Goal: Information Seeking & Learning: Check status

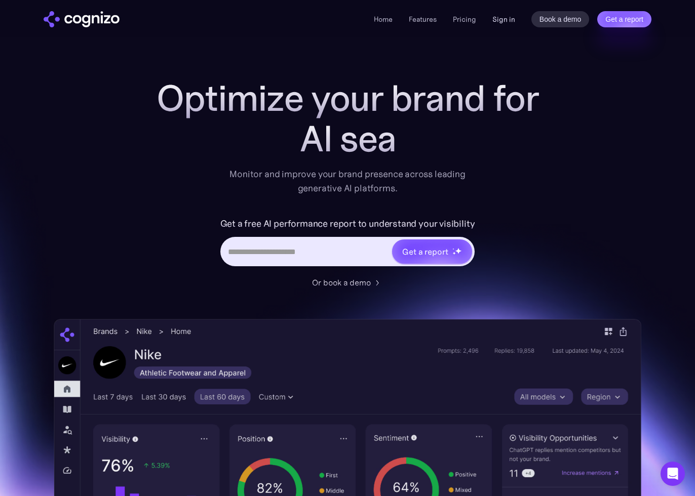
click at [507, 24] on link "Sign in" at bounding box center [503, 19] width 23 height 12
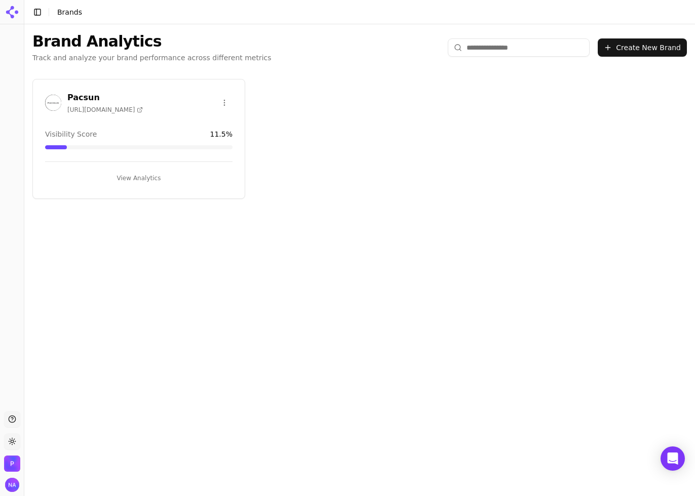
click at [131, 177] on button "View Analytics" at bounding box center [138, 178] width 187 height 16
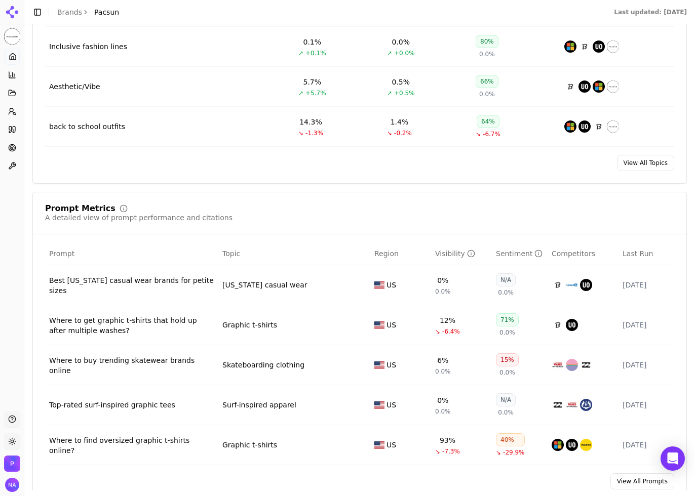
scroll to position [574, 0]
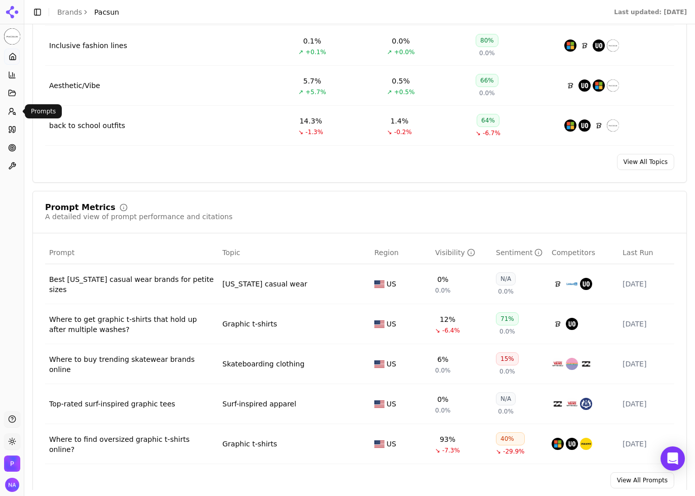
click at [14, 111] on icon at bounding box center [12, 111] width 8 height 8
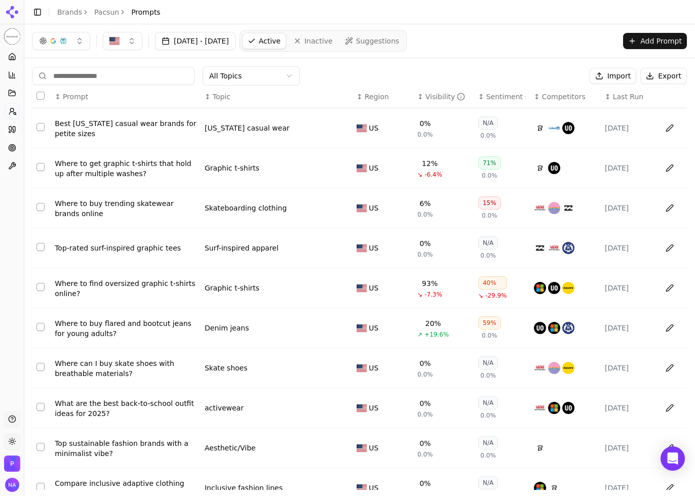
click at [445, 97] on div "Visibility" at bounding box center [445, 97] width 40 height 10
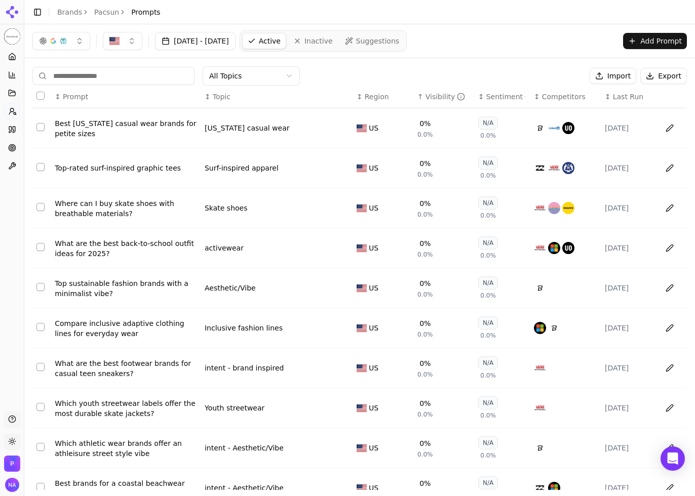
click at [445, 97] on div "Visibility" at bounding box center [445, 97] width 40 height 10
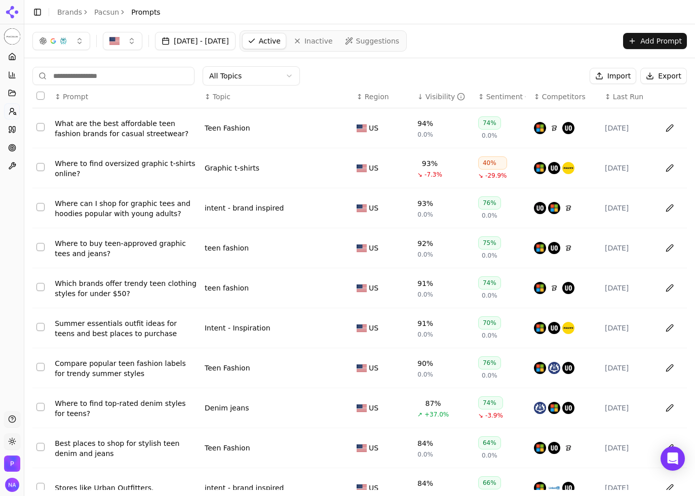
click at [445, 97] on div "Visibility" at bounding box center [445, 97] width 40 height 10
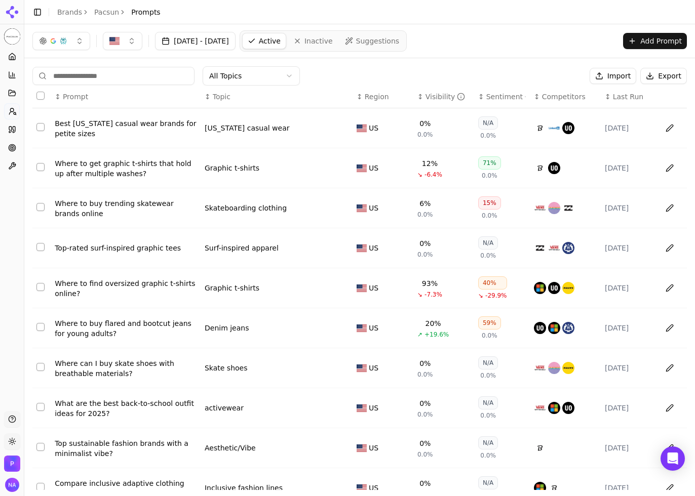
scroll to position [53, 0]
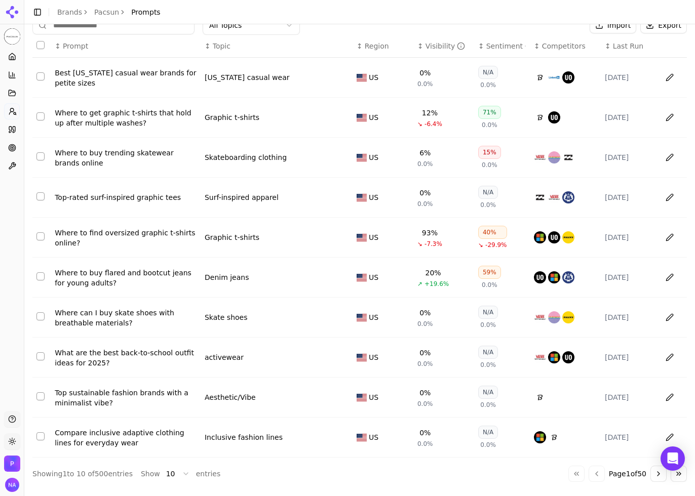
click at [182, 472] on html "Pacsun Platform Home Competition Topics Prompts Citations Optimize Toolbox Supp…" at bounding box center [347, 248] width 695 height 496
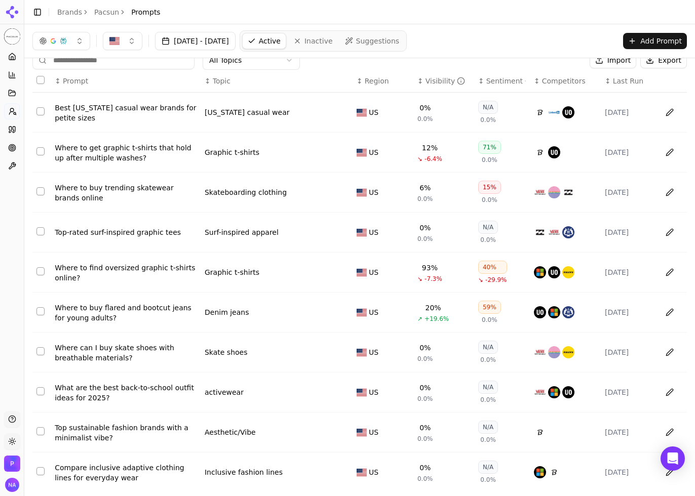
scroll to position [0, 0]
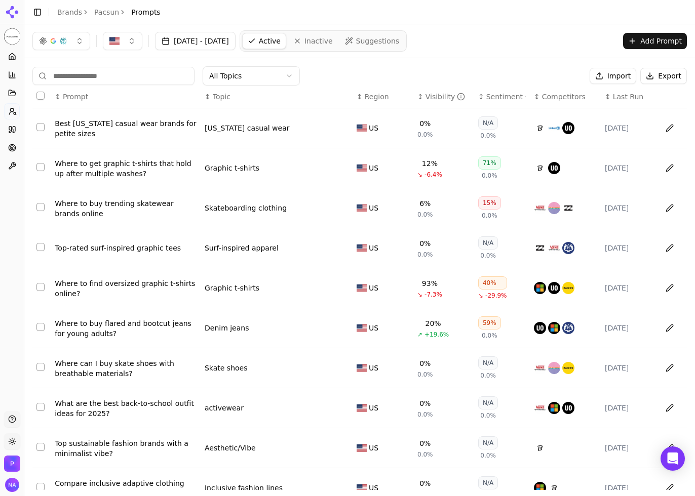
click at [440, 97] on div "Visibility" at bounding box center [445, 97] width 40 height 10
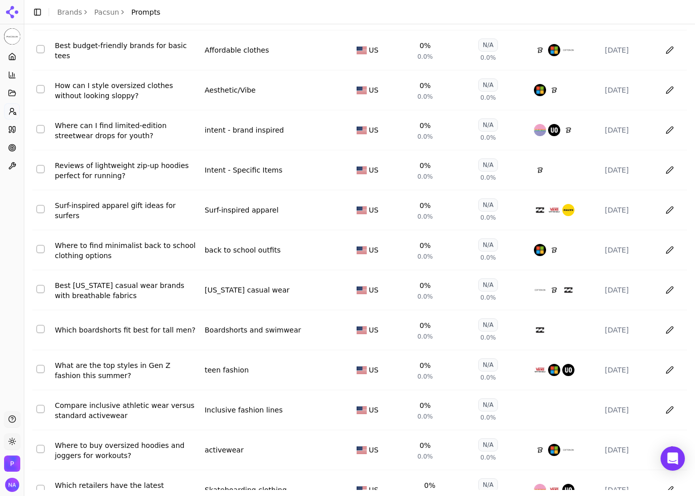
scroll to position [3675, 0]
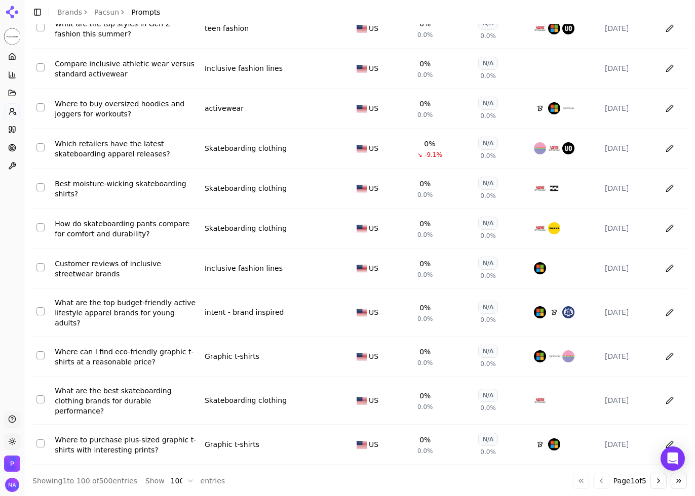
click at [652, 474] on button "Go to next page" at bounding box center [658, 481] width 16 height 16
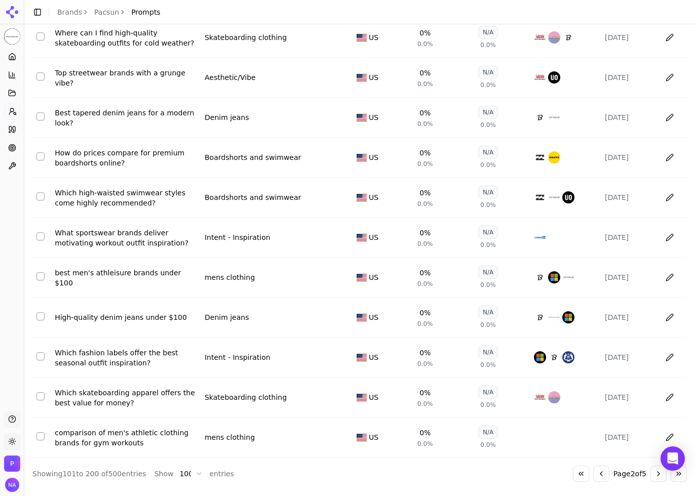
click at [656, 473] on button "Go to next page" at bounding box center [658, 474] width 16 height 16
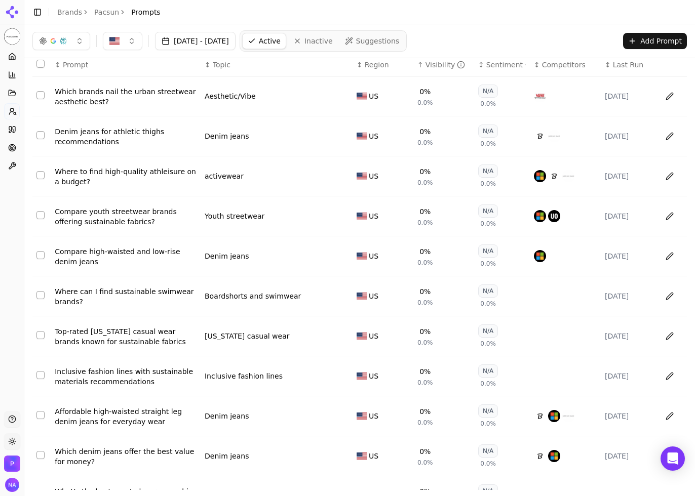
scroll to position [0, 0]
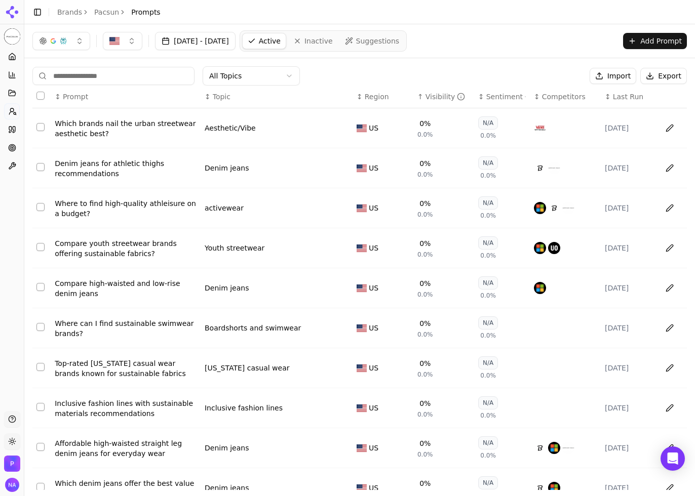
click at [460, 94] on circle "Data table" at bounding box center [461, 96] width 7 height 7
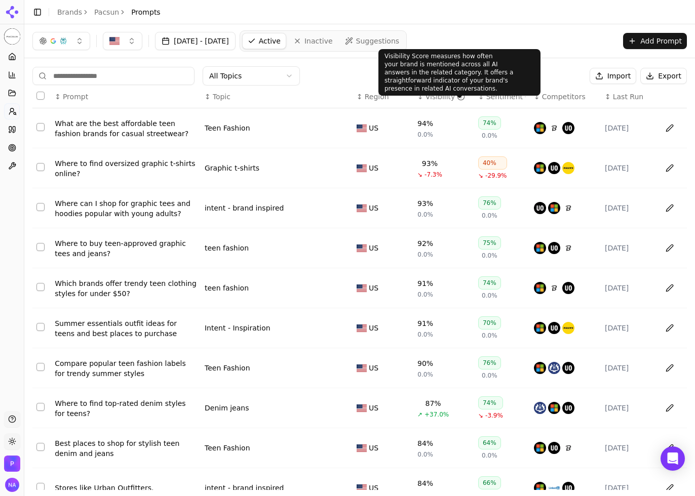
click at [460, 97] on icon "Data table" at bounding box center [461, 97] width 8 height 8
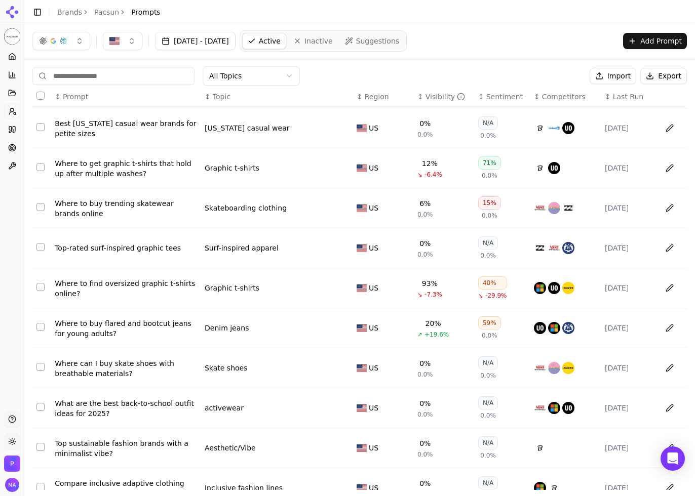
click at [432, 96] on div "Visibility" at bounding box center [445, 97] width 40 height 10
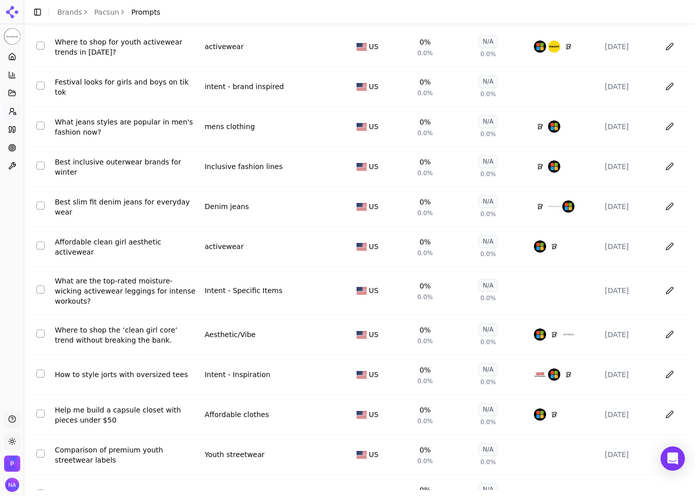
scroll to position [2017, 0]
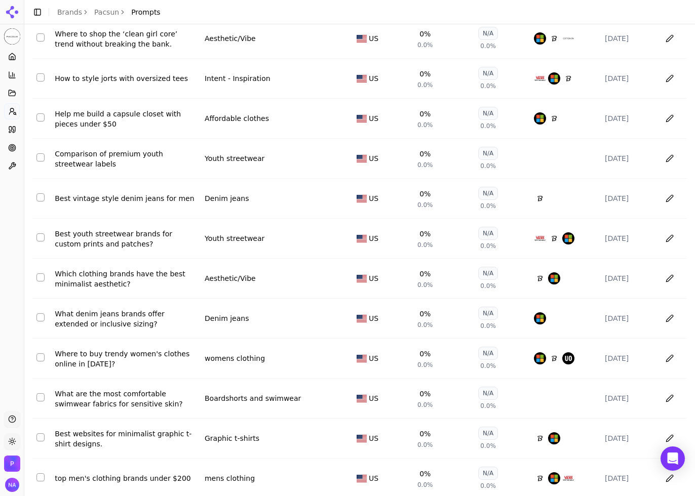
click at [488, 356] on div "N/A" at bounding box center [488, 353] width 20 height 13
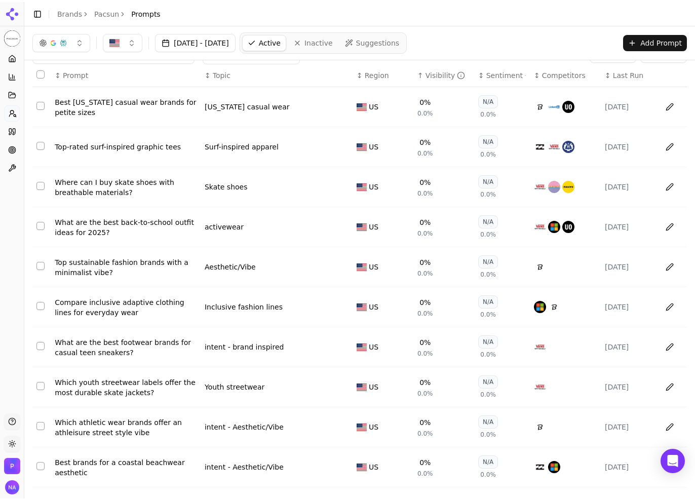
scroll to position [0, 0]
